Goal: Book appointment/travel/reservation

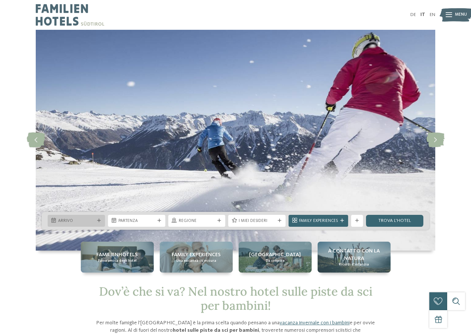
click at [91, 221] on span "Arrivo" at bounding box center [76, 221] width 37 height 6
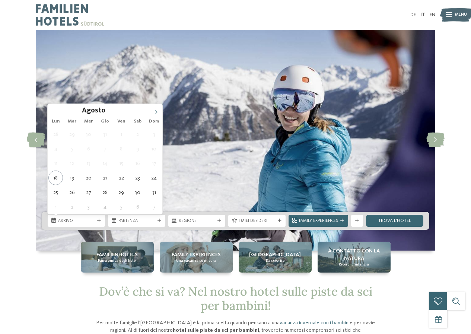
click at [154, 113] on icon at bounding box center [156, 112] width 5 height 5
type input "****"
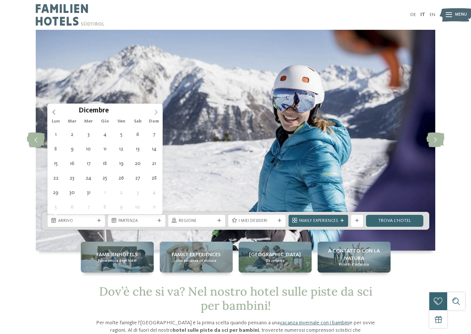
click at [154, 113] on icon at bounding box center [156, 112] width 5 height 5
type div "[DATE]"
type input "****"
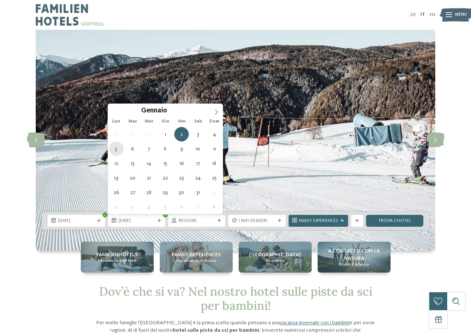
type div "[DATE]"
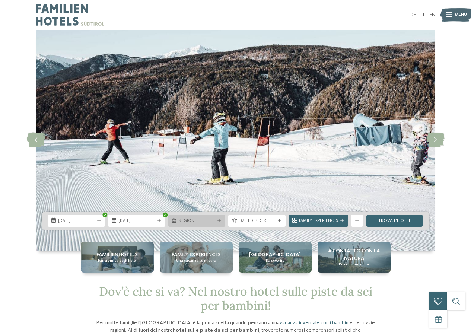
click at [219, 220] on icon at bounding box center [220, 221] width 4 height 4
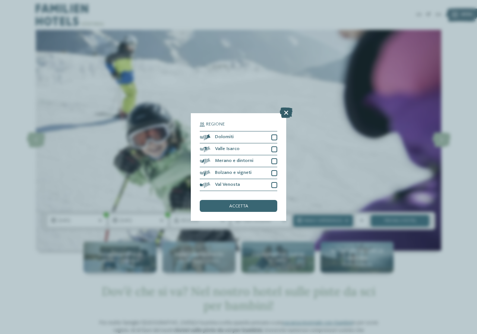
click at [287, 113] on icon at bounding box center [286, 113] width 13 height 10
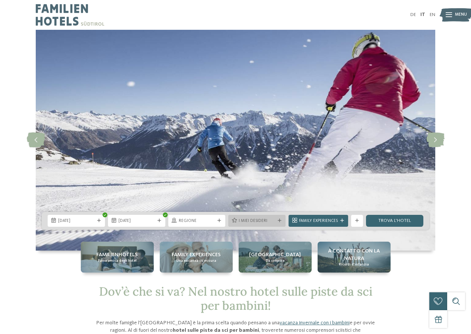
click at [278, 219] on icon at bounding box center [280, 221] width 4 height 4
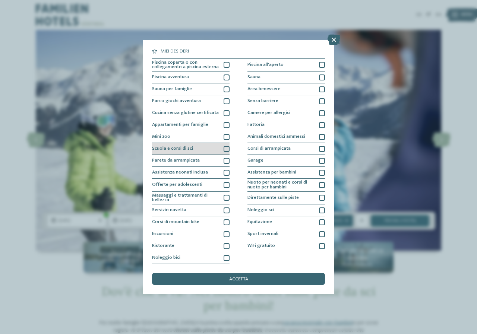
click at [228, 149] on div at bounding box center [227, 149] width 6 height 6
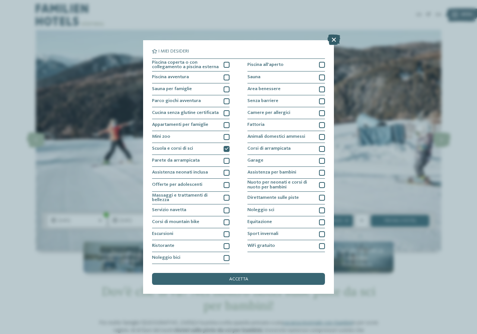
click at [333, 40] on icon at bounding box center [334, 40] width 13 height 10
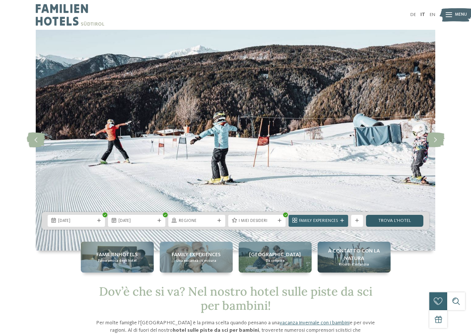
click at [376, 223] on link "trova l’hotel" at bounding box center [394, 221] width 57 height 12
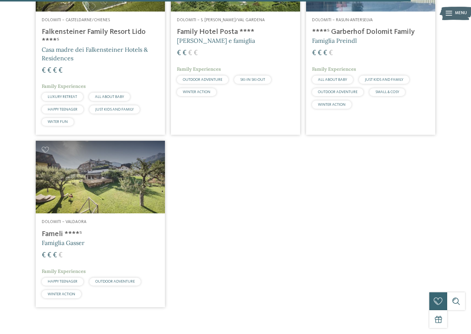
scroll to position [1041, 0]
